Goal: Information Seeking & Learning: Learn about a topic

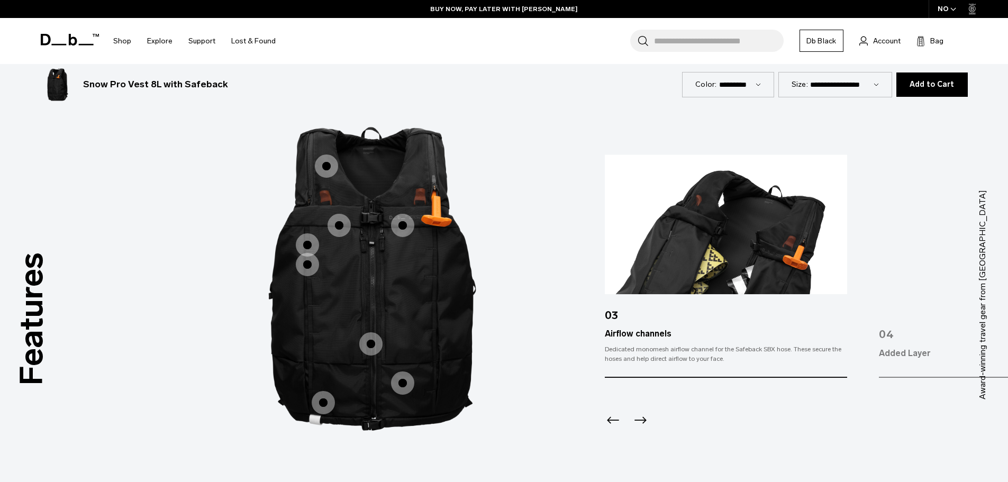
scroll to position [100, 0]
click at [640, 412] on icon "Next slide" at bounding box center [640, 420] width 17 height 17
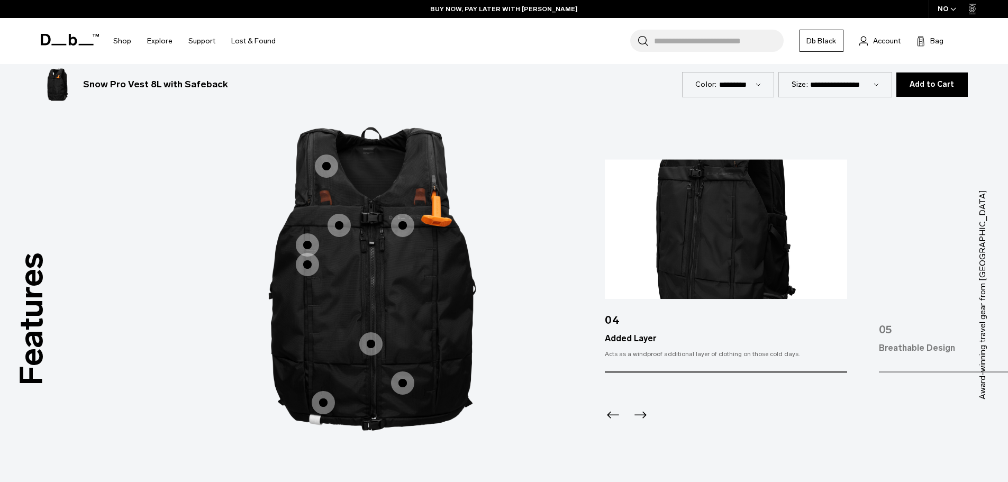
click at [640, 409] on icon "Next slide" at bounding box center [640, 415] width 17 height 17
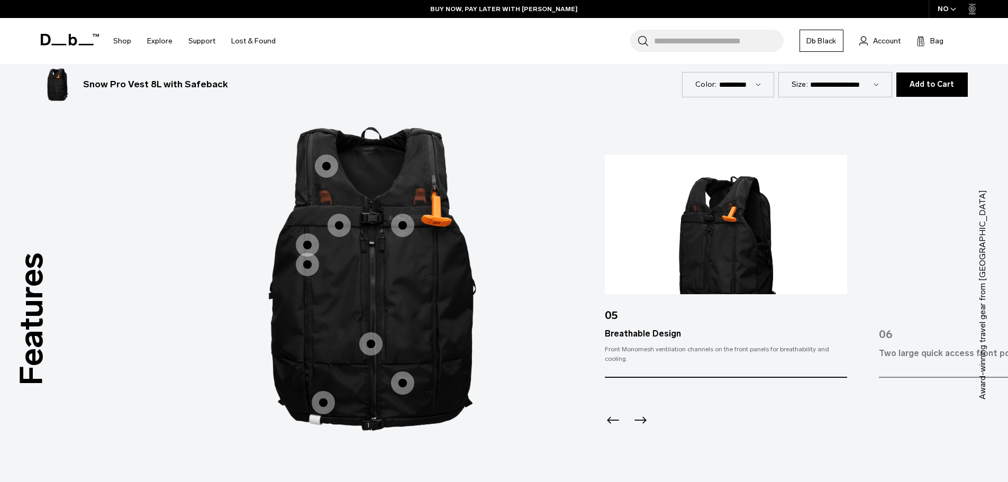
click at [640, 412] on icon "Next slide" at bounding box center [640, 420] width 17 height 17
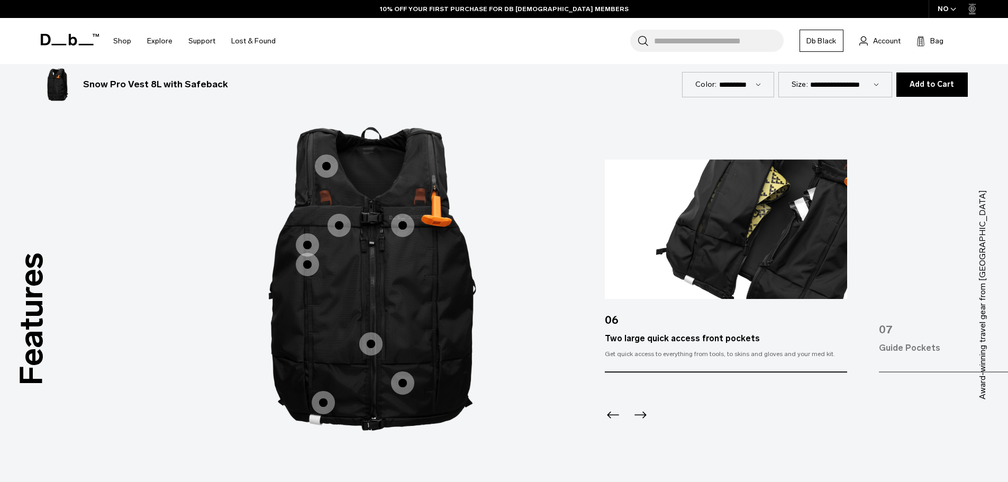
click at [640, 409] on icon "Next slide" at bounding box center [640, 415] width 17 height 17
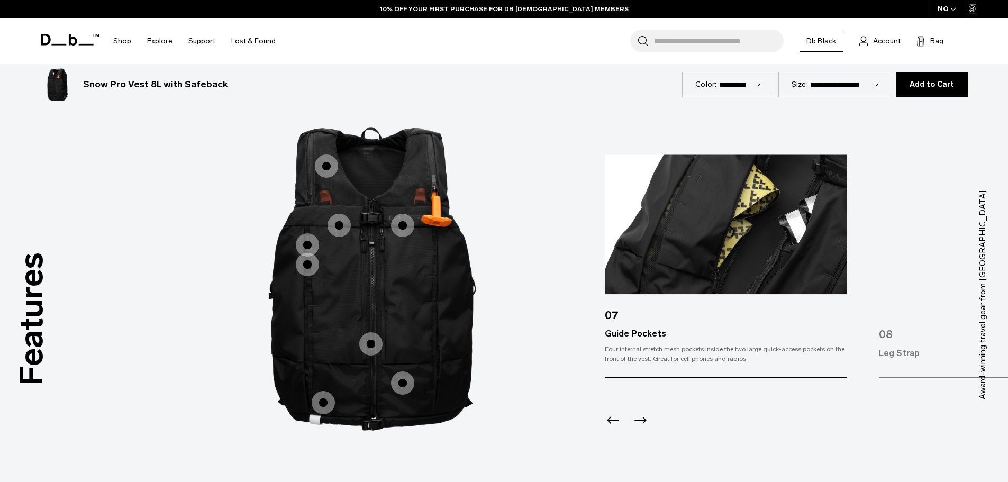
click at [640, 412] on icon "Next slide" at bounding box center [640, 420] width 17 height 17
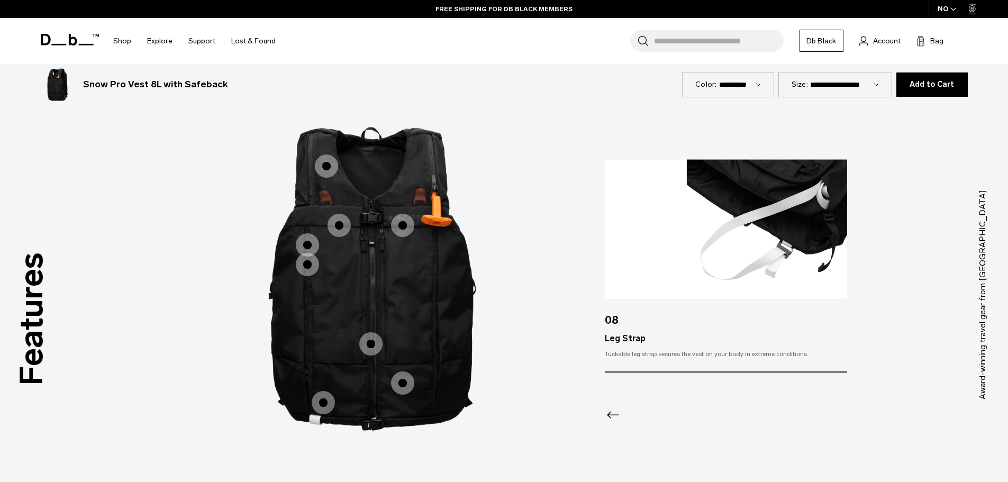
click at [325, 158] on span "1 / 3" at bounding box center [326, 166] width 23 height 23
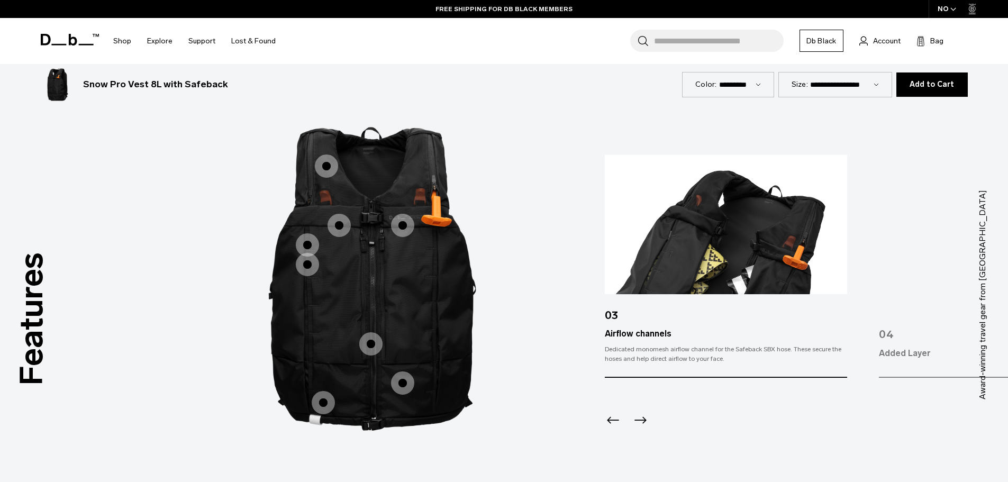
click at [610, 417] on icon "Previous slide" at bounding box center [613, 420] width 12 height 7
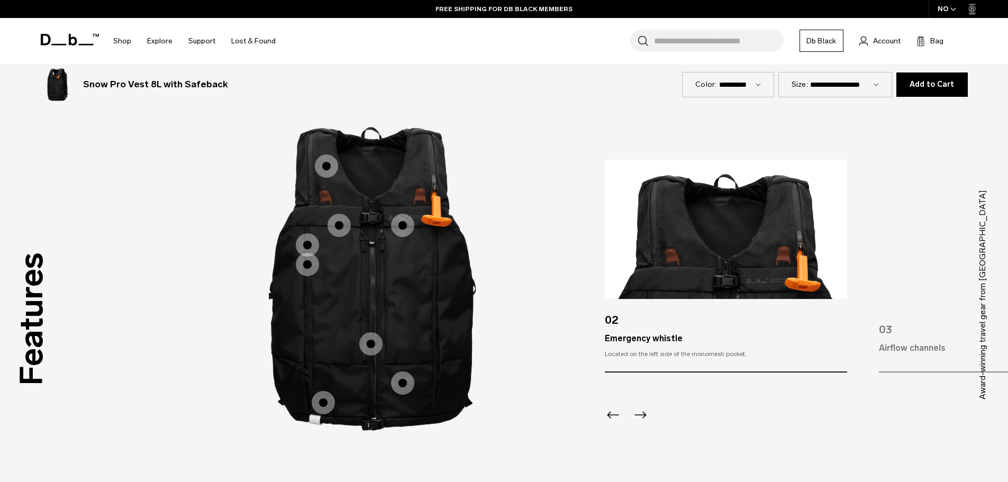
click at [610, 412] on icon "Previous slide" at bounding box center [613, 415] width 12 height 7
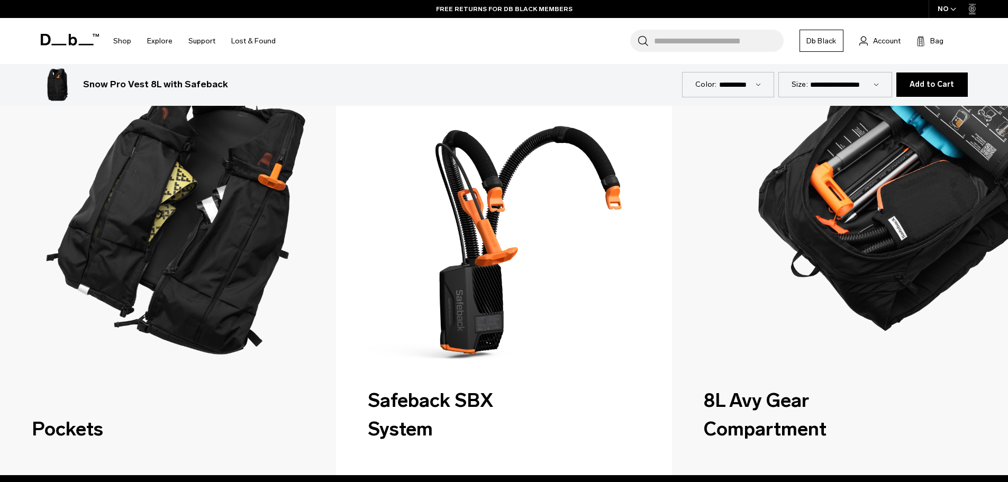
scroll to position [1677, 0]
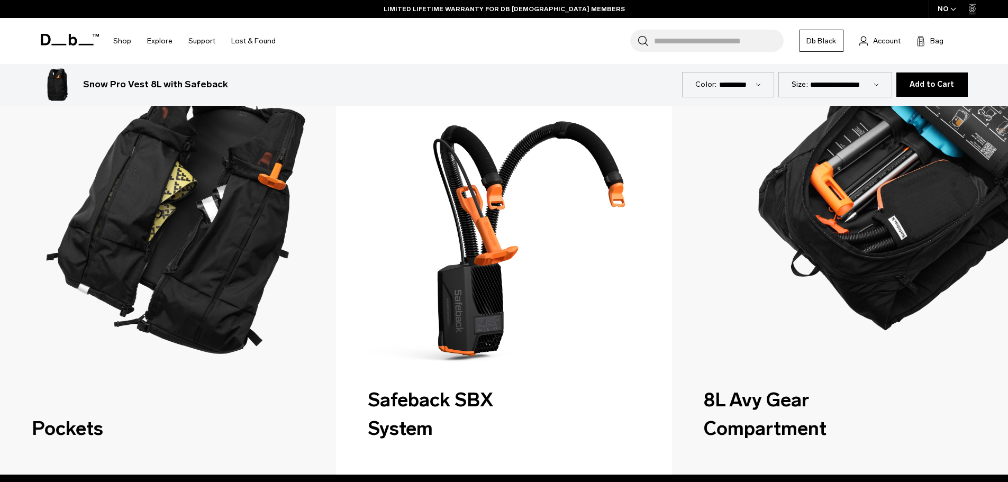
click at [473, 269] on img "2 / 3" at bounding box center [504, 264] width 346 height 433
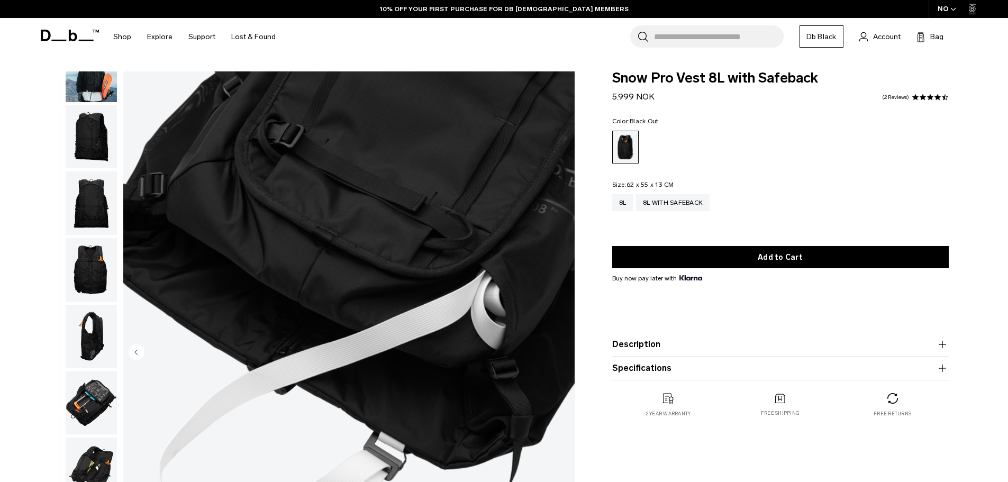
scroll to position [1, 0]
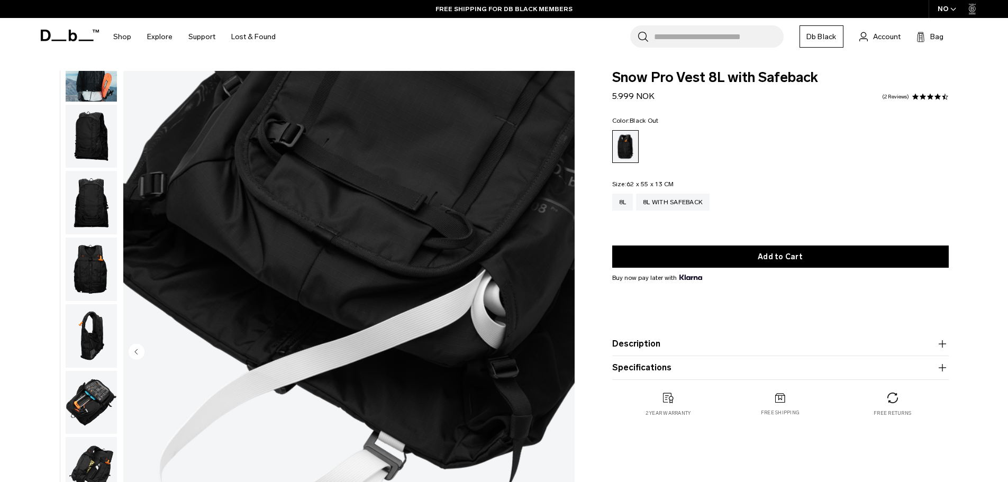
click at [667, 349] on button "Description" at bounding box center [780, 344] width 337 height 13
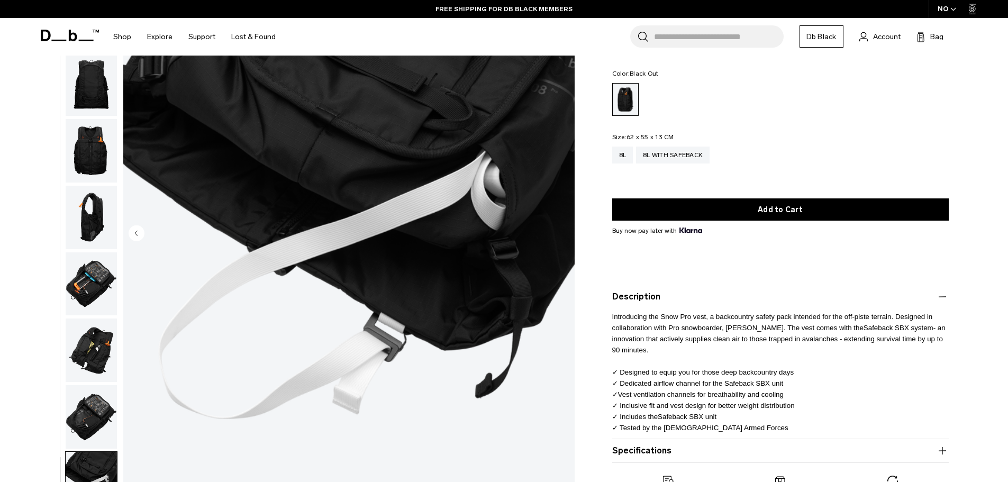
scroll to position [121, 0]
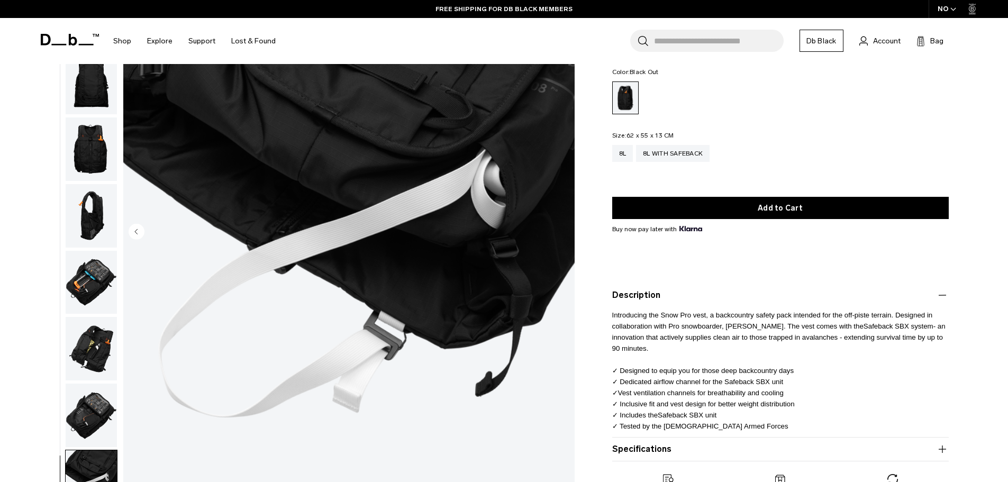
click at [656, 449] on button "Specifications" at bounding box center [780, 449] width 337 height 13
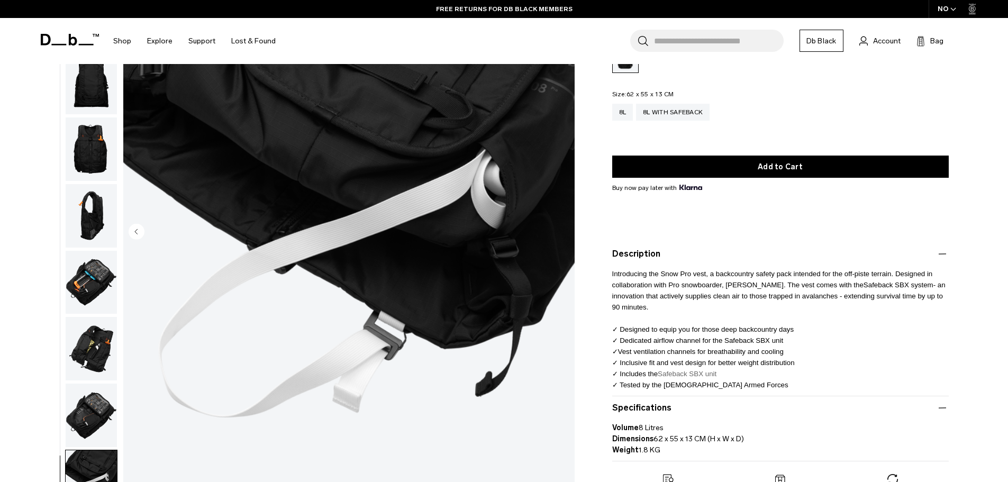
click at [663, 373] on link "Safeback SBX unit" at bounding box center [687, 374] width 59 height 8
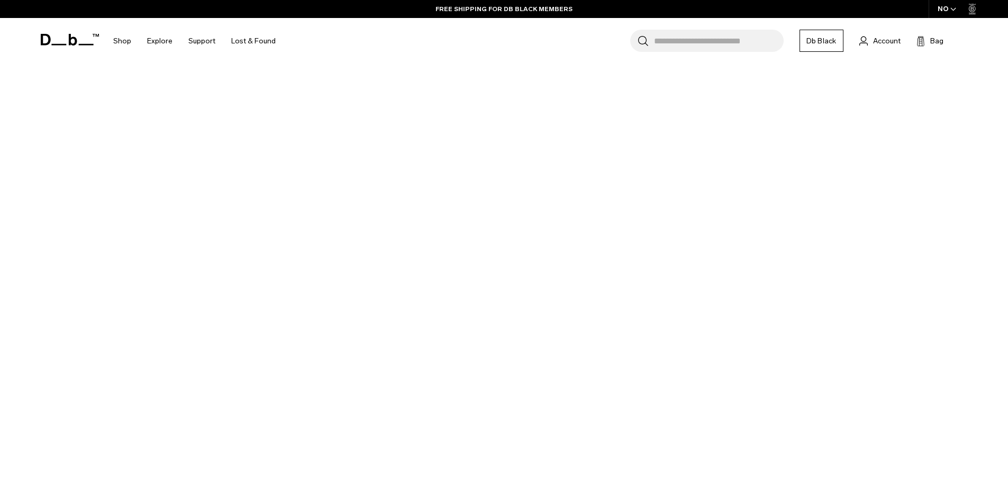
scroll to position [4381, 0]
